Goal: Find contact information

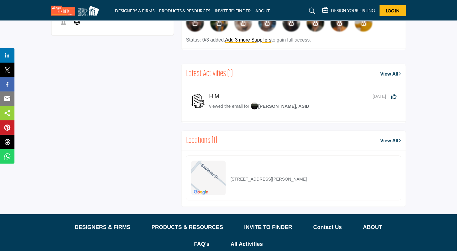
scroll to position [344, 0]
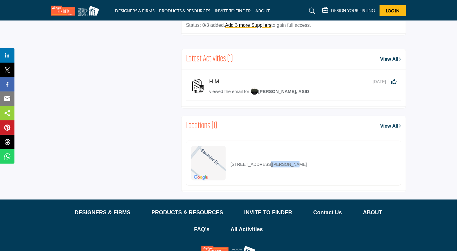
drag, startPoint x: 258, startPoint y: 163, endPoint x: 280, endPoint y: 159, distance: 22.7
click at [280, 159] on div "[STREET_ADDRESS][PERSON_NAME]" at bounding box center [269, 163] width 76 height 9
drag, startPoint x: 280, startPoint y: 159, endPoint x: 272, endPoint y: 163, distance: 9.6
copy p "01267-2537"
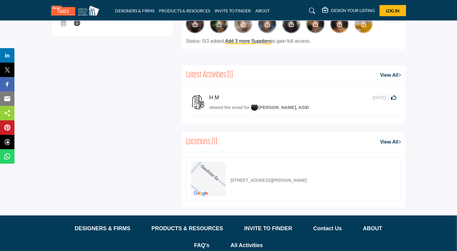
scroll to position [330, 0]
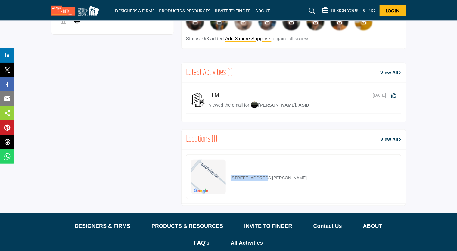
drag, startPoint x: 231, startPoint y: 177, endPoint x: 256, endPoint y: 175, distance: 25.1
click at [256, 175] on p "[STREET_ADDRESS][PERSON_NAME]" at bounding box center [269, 178] width 76 height 6
copy p "25 Saulnier Dr"
